Goal: Check status

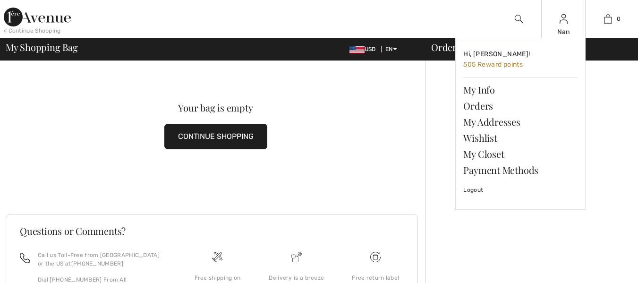
click at [565, 25] on img at bounding box center [564, 18] width 8 height 11
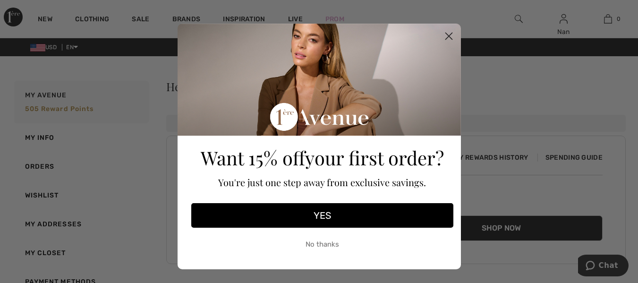
click at [446, 37] on icon "Close dialog" at bounding box center [449, 36] width 7 height 7
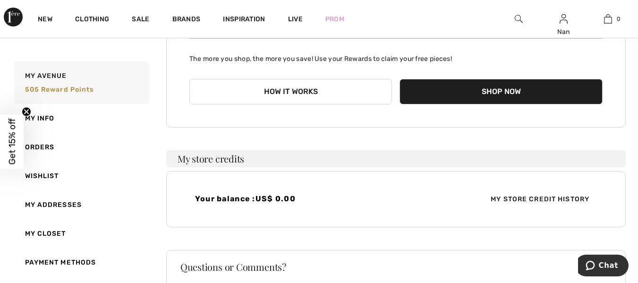
scroll to position [107, 0]
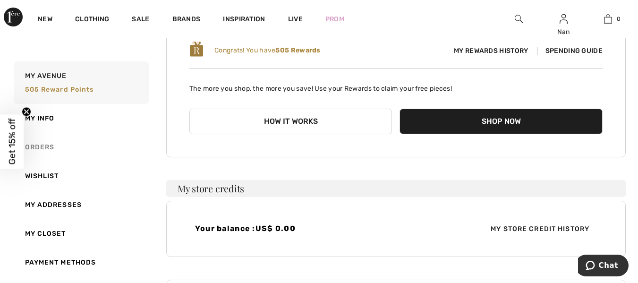
click at [43, 148] on link "Orders" at bounding box center [80, 147] width 137 height 29
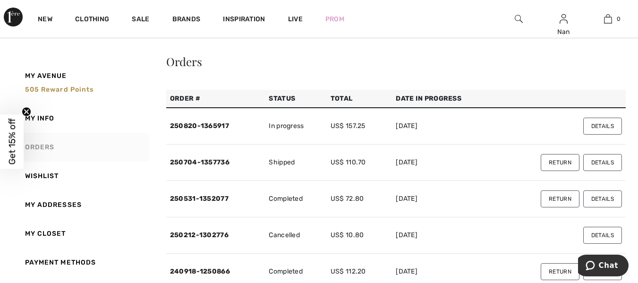
scroll to position [0, 0]
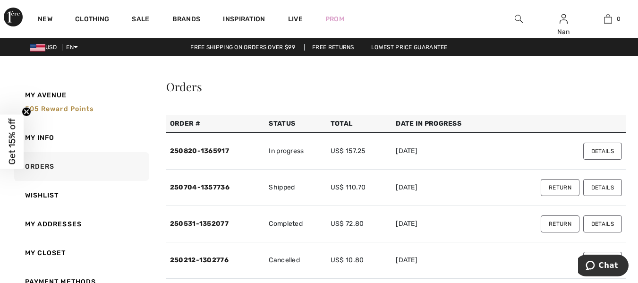
click at [602, 153] on button "Details" at bounding box center [603, 151] width 39 height 17
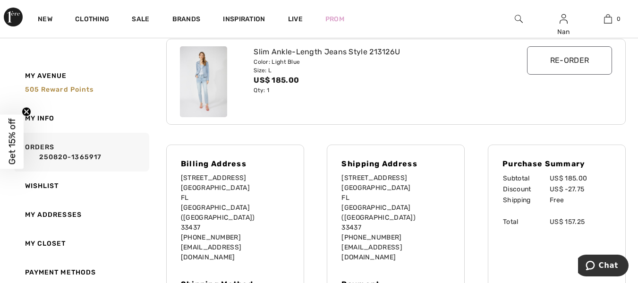
scroll to position [143, 0]
